Goal: Task Accomplishment & Management: Complete application form

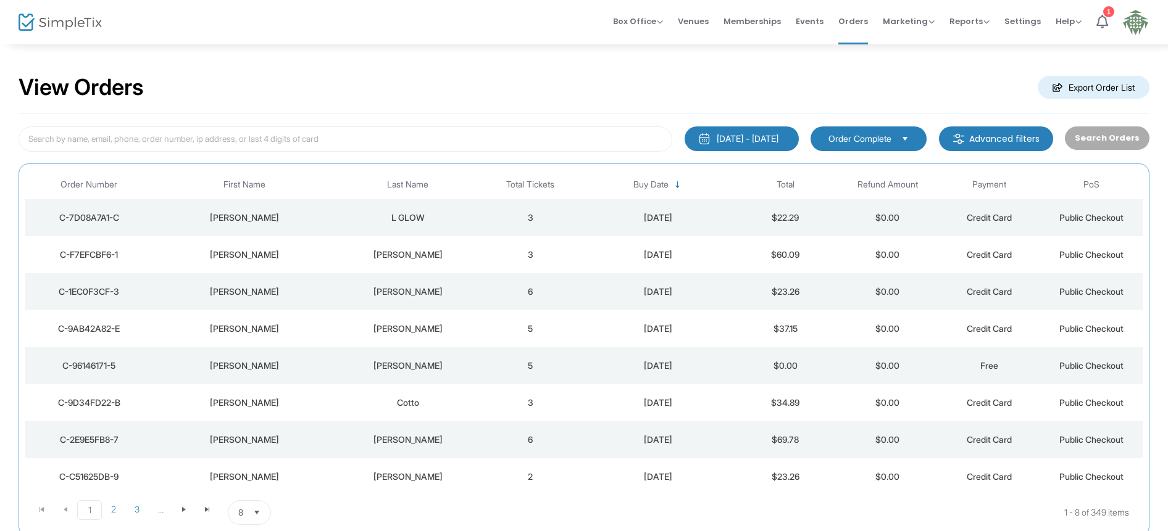
click at [405, 257] on div "[PERSON_NAME]" at bounding box center [407, 255] width 136 height 12
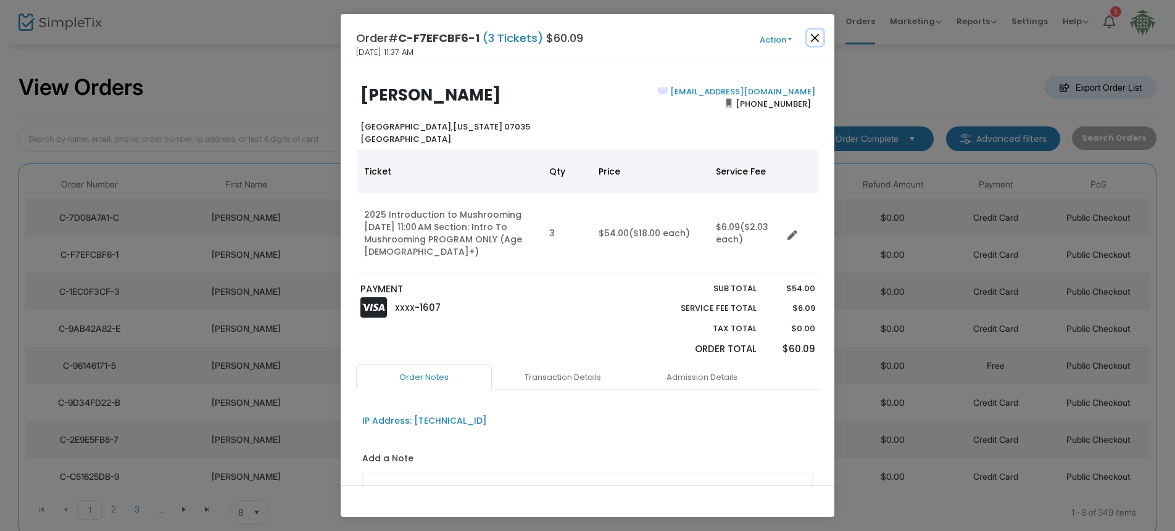
drag, startPoint x: 815, startPoint y: 40, endPoint x: 775, endPoint y: 51, distance: 42.1
click at [814, 41] on button "Close" at bounding box center [815, 38] width 16 height 16
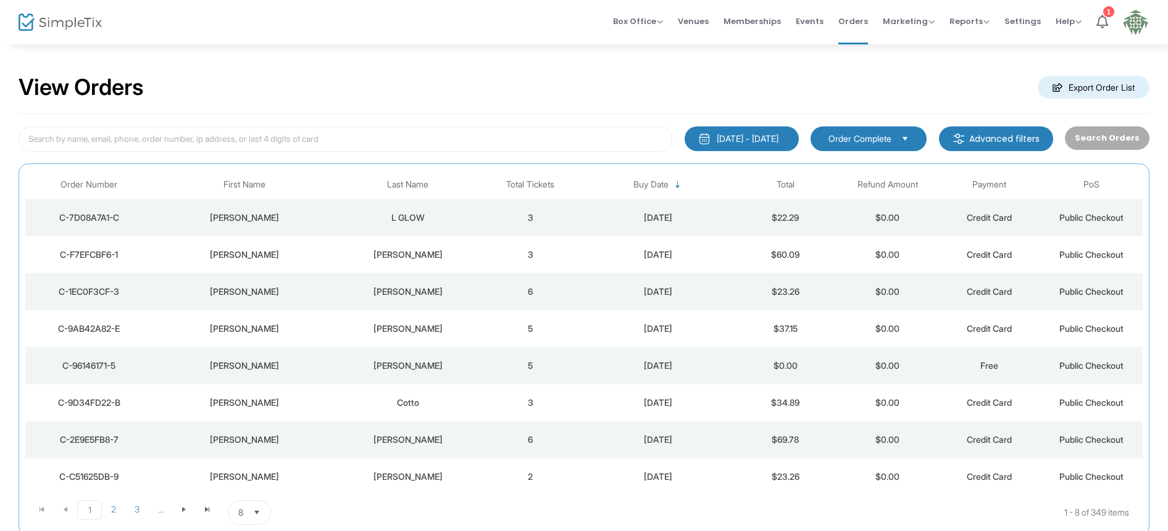
click at [408, 215] on div "L GLOW" at bounding box center [407, 218] width 136 height 12
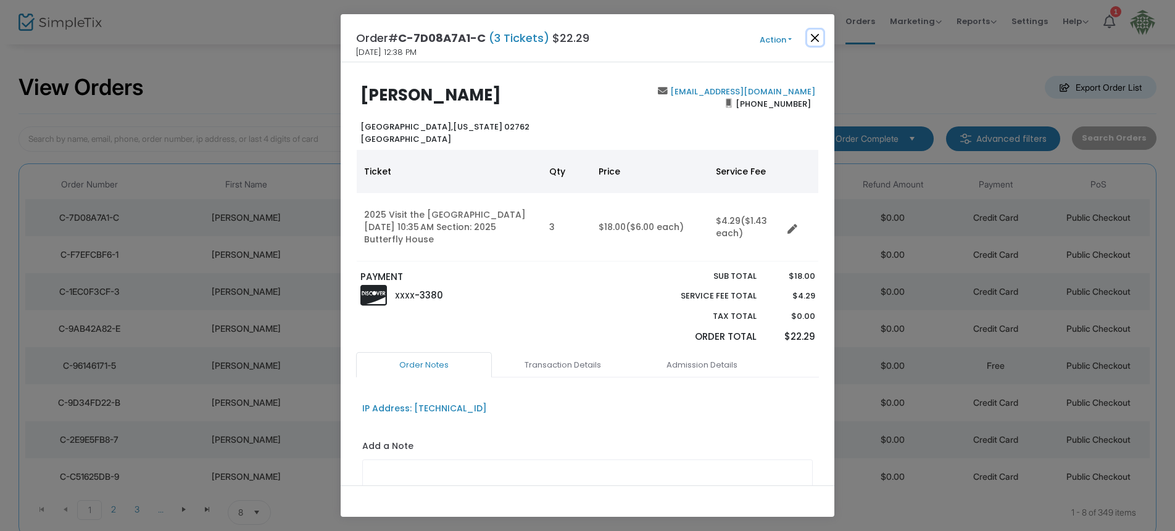
click at [816, 34] on button "Close" at bounding box center [815, 38] width 16 height 16
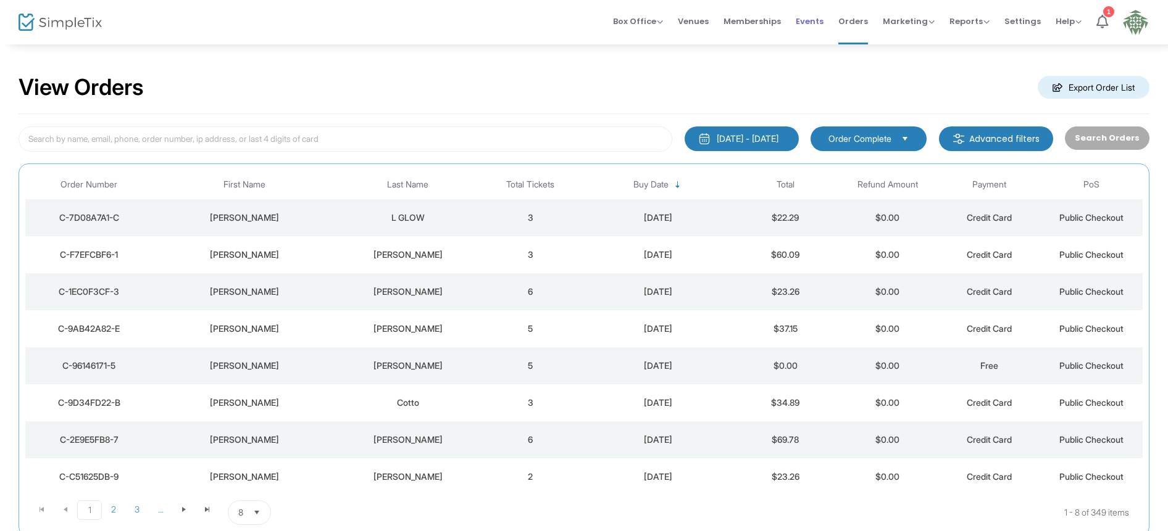
click at [814, 19] on span "Events" at bounding box center [810, 21] width 28 height 31
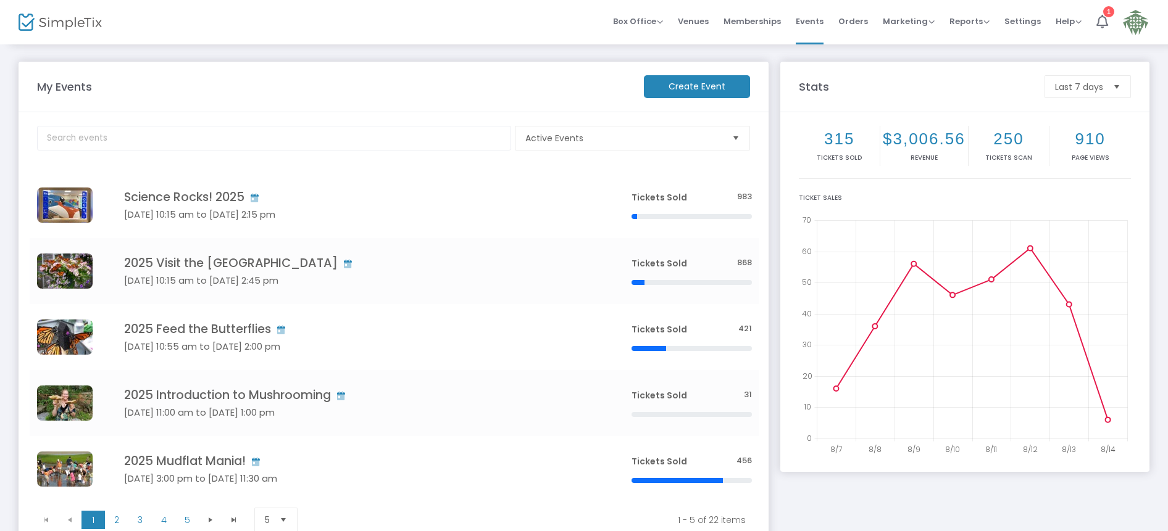
click at [681, 88] on m-button "Create Event" at bounding box center [697, 86] width 106 height 23
